Goal: Find specific page/section: Find specific page/section

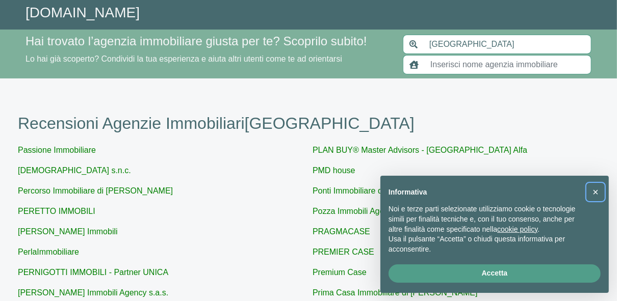
click at [596, 190] on span "×" at bounding box center [596, 192] width 6 height 11
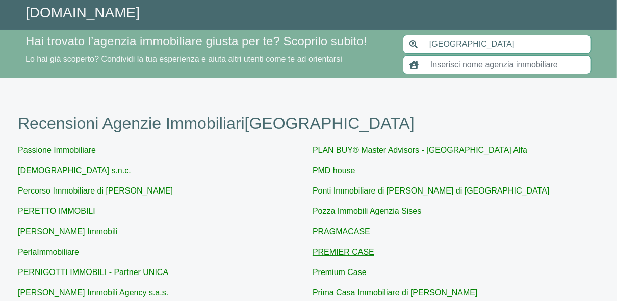
click at [356, 255] on link "PREMIER CASE" at bounding box center [344, 252] width 62 height 9
type input "PREMIER CASE"
